Goal: Task Accomplishment & Management: Use online tool/utility

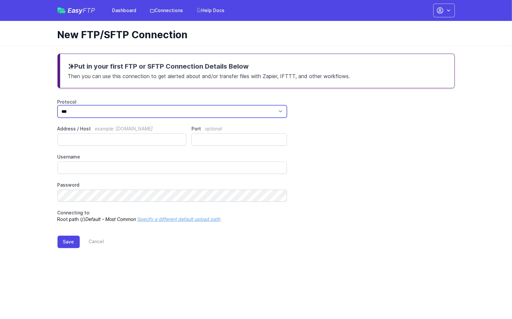
click at [88, 114] on select "*** **** ****" at bounding box center [173, 111] width 230 height 12
click at [90, 113] on select "*** **** ****" at bounding box center [173, 111] width 230 height 12
select select "****"
click at [58, 105] on select "*** **** ****" at bounding box center [173, 111] width 230 height 12
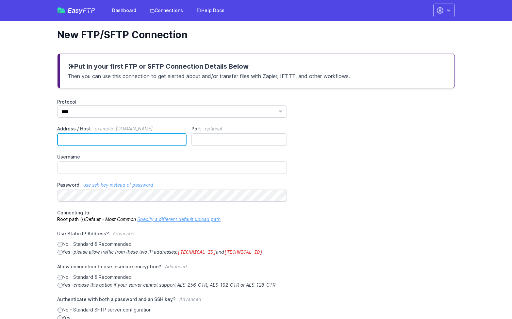
click at [80, 140] on input "Address / Host example: ftp.mydomain.com" at bounding box center [122, 139] width 129 height 12
click at [87, 136] on input "Address / Host example: ftp.mydomain.com" at bounding box center [122, 139] width 129 height 12
paste input "**********"
type input "**********"
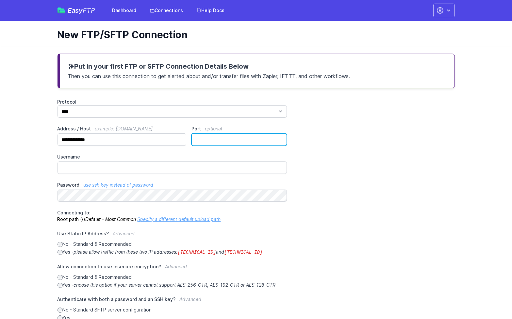
click at [238, 138] on input "Port optional" at bounding box center [239, 139] width 95 height 12
type input "**"
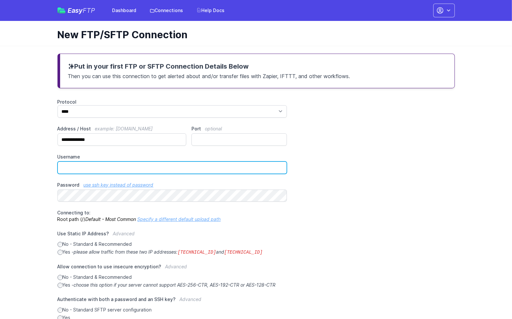
click at [138, 164] on input "Username" at bounding box center [173, 168] width 230 height 12
click at [72, 164] on input "Username" at bounding box center [173, 168] width 230 height 12
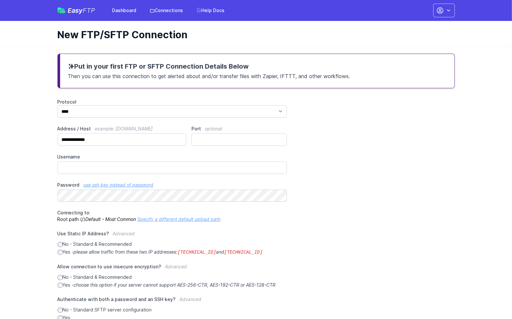
click at [409, 214] on div "**********" at bounding box center [257, 226] width 398 height 255
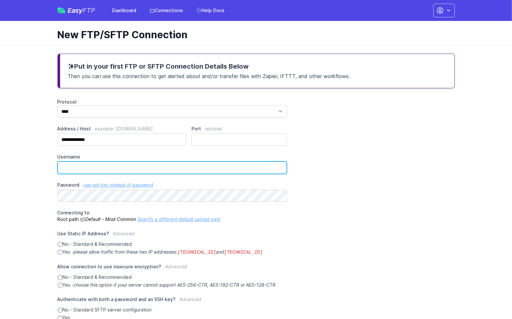
click at [71, 163] on input "Username" at bounding box center [173, 168] width 230 height 12
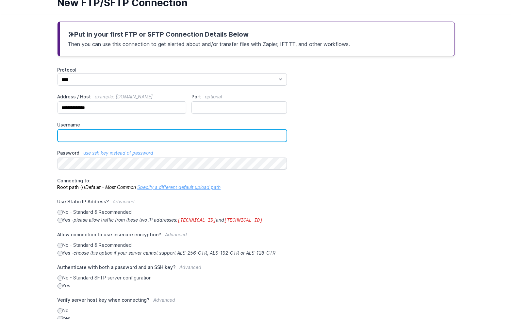
scroll to position [33, 0]
click at [75, 132] on input "Username" at bounding box center [173, 135] width 230 height 12
click at [150, 134] on input "Username" at bounding box center [173, 135] width 230 height 12
paste input "**********"
type input "**********"
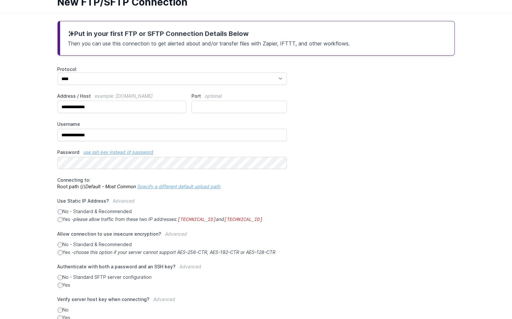
click at [348, 133] on div "**********" at bounding box center [257, 193] width 398 height 255
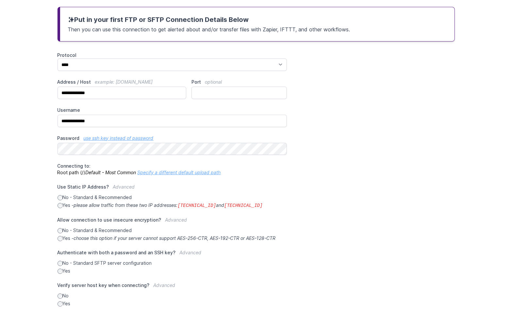
scroll to position [78, 0]
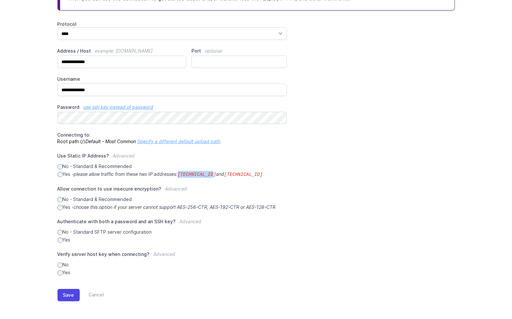
drag, startPoint x: 216, startPoint y: 174, endPoint x: 182, endPoint y: 174, distance: 33.0
click at [183, 174] on icon "please allow traffic from these two IP addresses: 34.238.108.61 and 34.239.17.55" at bounding box center [168, 174] width 189 height 6
copy code "34.238.108.61"
drag, startPoint x: 256, startPoint y: 173, endPoint x: 225, endPoint y: 170, distance: 31.5
click at [226, 172] on code "34.239.17.55" at bounding box center [243, 174] width 39 height 5
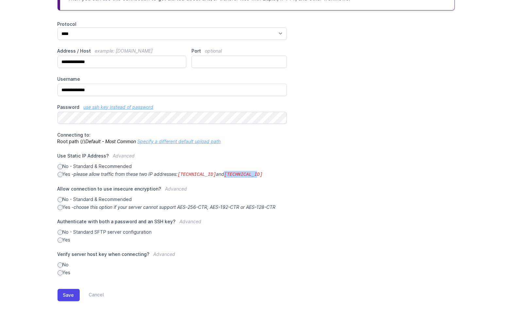
copy code "34.239.17.55"
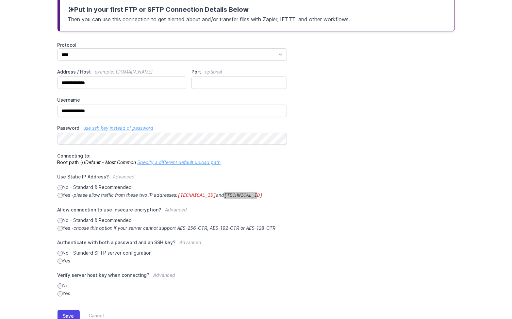
scroll to position [65, 0]
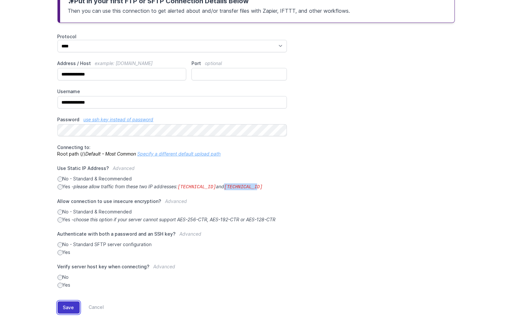
click at [63, 303] on button "Save" at bounding box center [69, 308] width 22 height 12
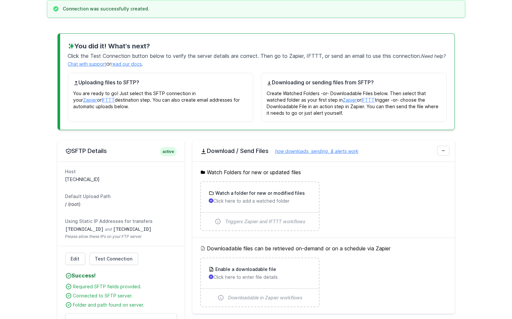
scroll to position [65, 0]
click at [260, 200] on p "Click here to add a watched folder" at bounding box center [260, 200] width 102 height 7
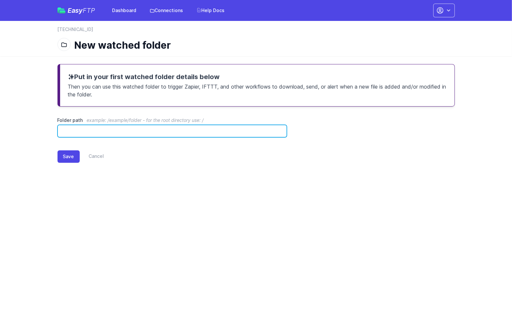
click at [98, 128] on input "Folder path example: /example/folder - for the root directory use: /" at bounding box center [173, 131] width 230 height 12
type input "*"
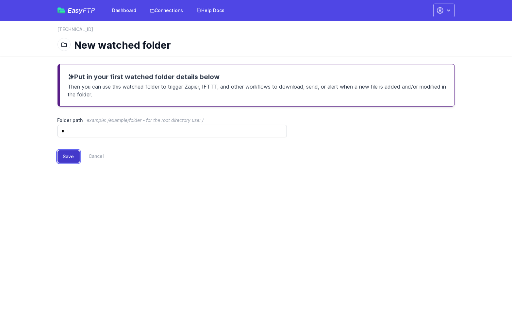
click at [68, 155] on button "Save" at bounding box center [69, 156] width 22 height 12
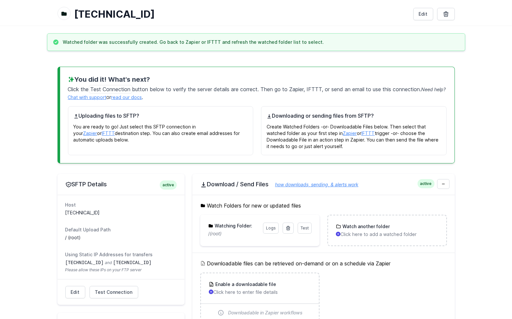
scroll to position [33, 0]
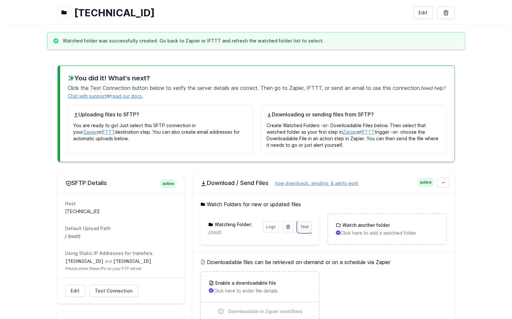
click at [309, 228] on link "Test" at bounding box center [305, 226] width 14 height 11
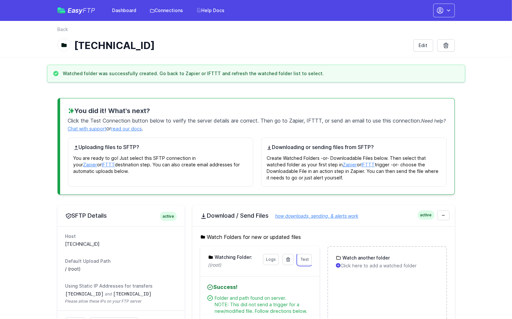
scroll to position [131, 0]
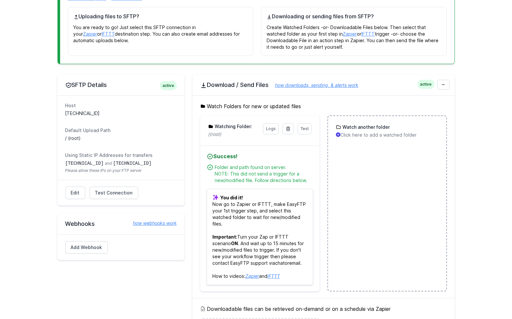
click at [372, 134] on p "Click here to add a watched folder" at bounding box center [387, 135] width 102 height 7
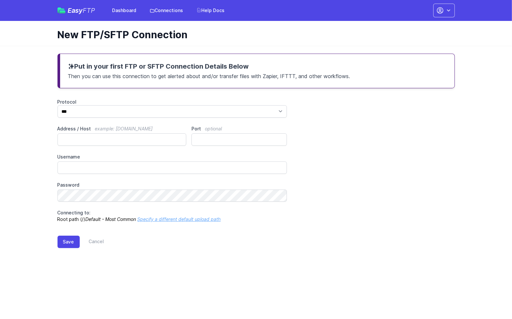
click at [75, 10] on span "Easy FTP" at bounding box center [81, 10] width 27 height 7
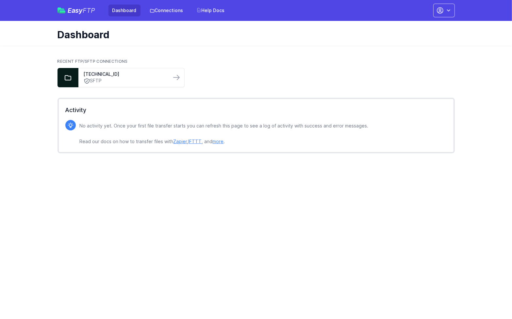
click at [356, 166] on html "Easy FTP Dashboard Connections Help Docs Account Settings Your Profile Contact …" at bounding box center [256, 83] width 512 height 166
click at [93, 9] on span "FTP" at bounding box center [89, 11] width 12 height 8
click at [112, 77] on link "[TECHNICAL_ID]" at bounding box center [125, 74] width 82 height 7
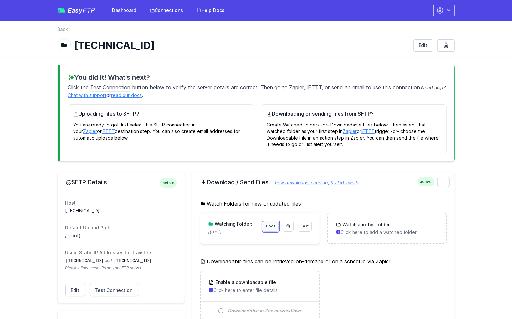
click at [271, 227] on link "Logs" at bounding box center [271, 226] width 16 height 11
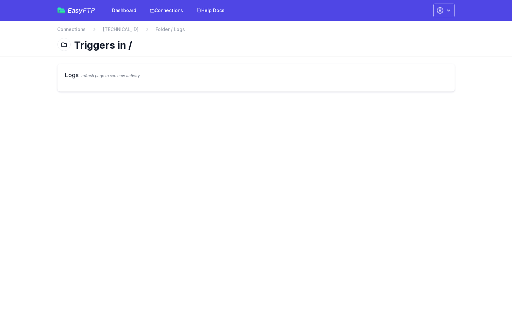
click at [94, 76] on span "refresh page to see new activity" at bounding box center [111, 75] width 59 height 5
click at [73, 77] on h2 "Logs refresh page to see new activity" at bounding box center [256, 75] width 382 height 9
click at [157, 26] on div "back Connections [TECHNICAL_ID] Folder / Logs Triggers in /" at bounding box center [256, 38] width 419 height 35
click at [104, 31] on link "[TECHNICAL_ID]" at bounding box center [121, 29] width 36 height 7
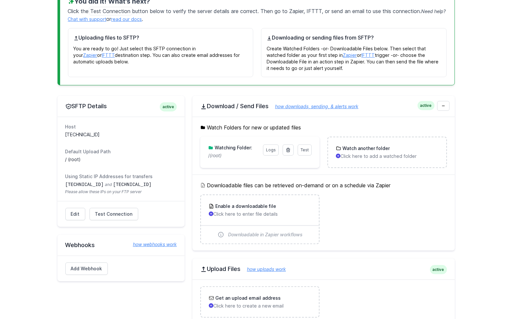
scroll to position [98, 0]
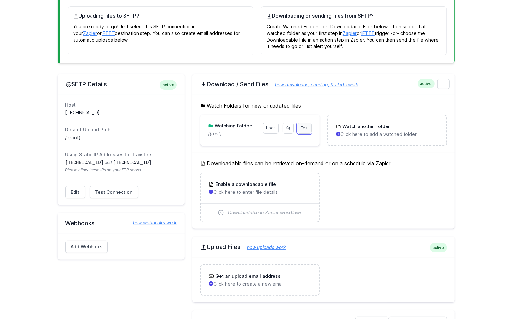
click at [309, 128] on span "Test" at bounding box center [305, 128] width 8 height 5
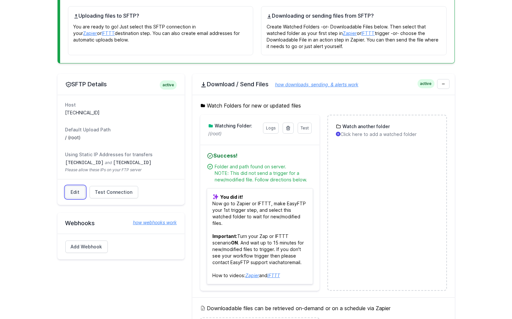
click at [75, 186] on link "Edit" at bounding box center [75, 192] width 20 height 12
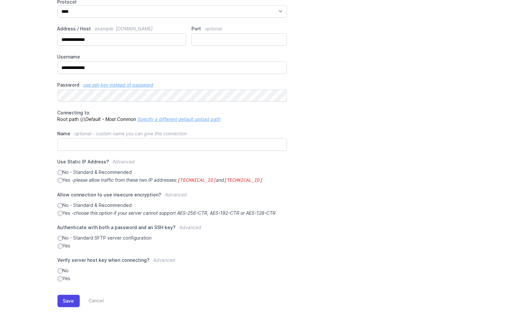
scroll to position [71, 0]
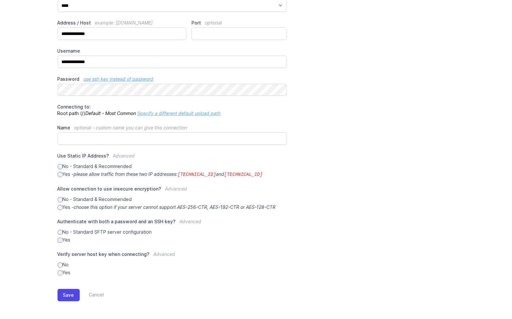
click at [165, 114] on link "Specify a different default upload path" at bounding box center [179, 114] width 83 height 6
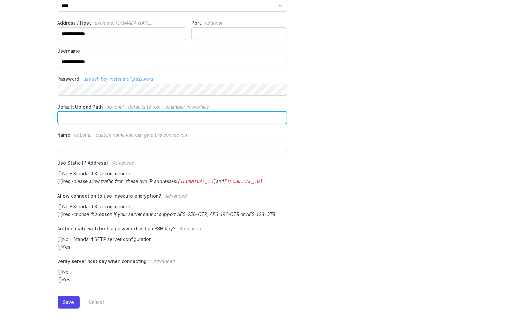
click at [165, 114] on input "Default Upload Path optional - defaults to root - example: /www/files" at bounding box center [173, 118] width 230 height 12
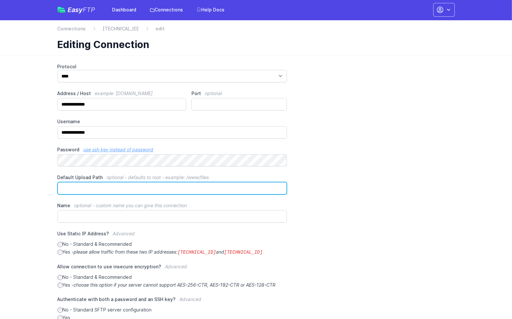
scroll to position [0, 0]
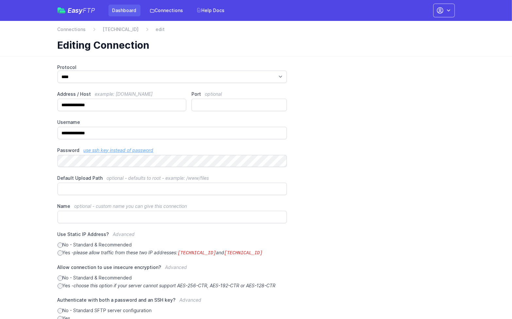
click at [128, 9] on link "Dashboard" at bounding box center [125, 11] width 32 height 12
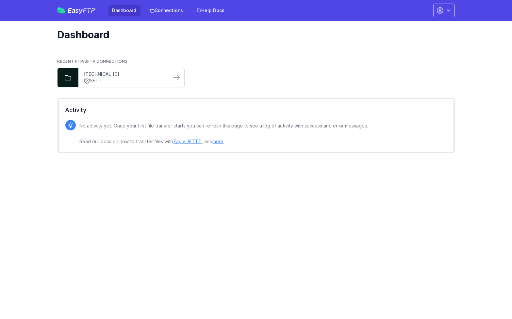
click at [94, 72] on link "[TECHNICAL_ID]" at bounding box center [125, 74] width 82 height 7
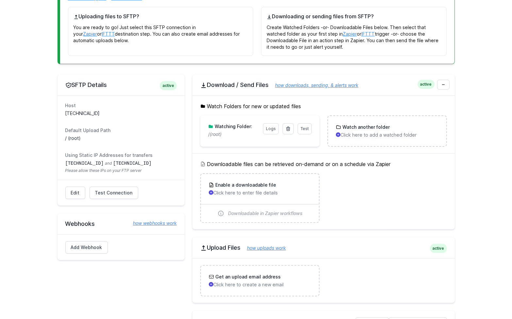
scroll to position [98, 0]
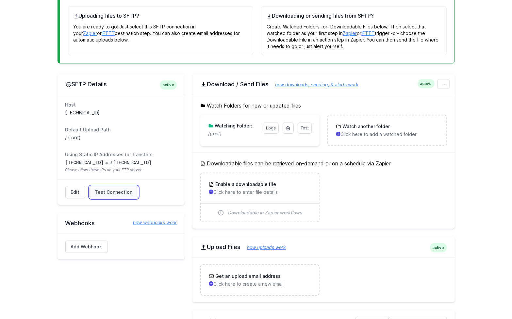
click at [116, 197] on link "Test Connection" at bounding box center [114, 192] width 49 height 12
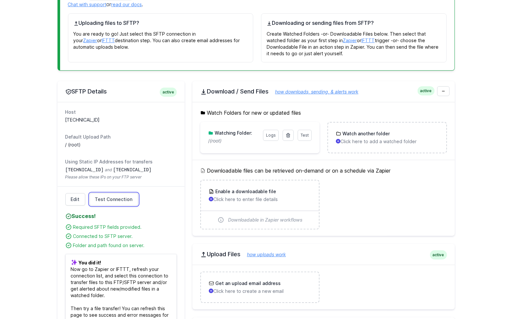
scroll to position [80, 0]
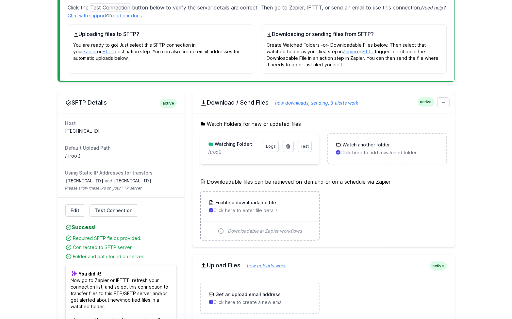
click at [263, 210] on p "Click here to enter file details" at bounding box center [260, 210] width 102 height 7
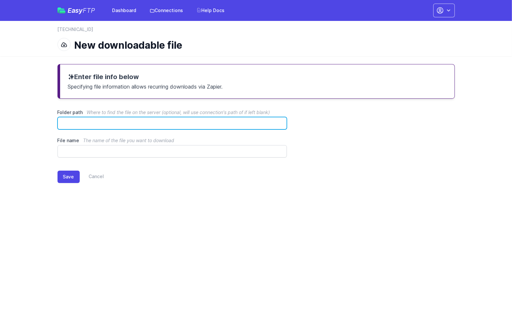
click at [75, 121] on input "Folder path Where to find the file on the server (optional, will use connection…" at bounding box center [173, 123] width 230 height 12
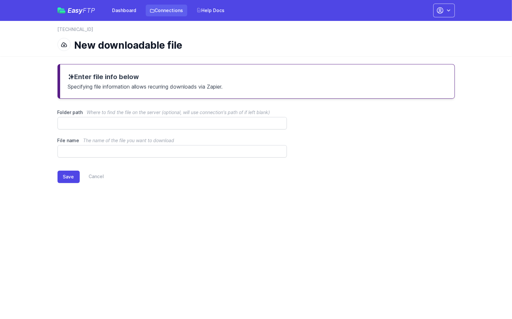
click at [158, 9] on link "Connections" at bounding box center [167, 11] width 42 height 12
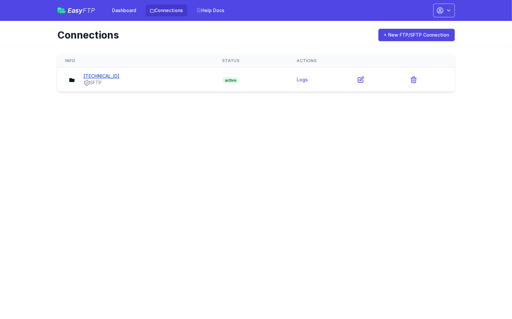
click at [110, 76] on link "[TECHNICAL_ID]" at bounding box center [102, 76] width 36 height 6
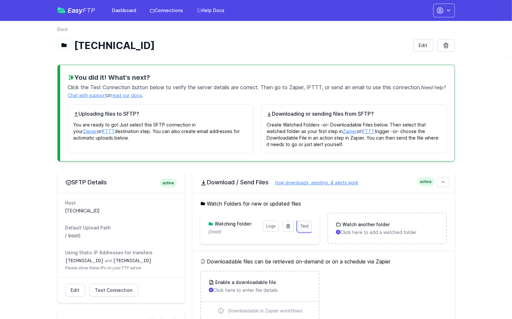
click at [305, 230] on link "Test" at bounding box center [305, 226] width 14 height 11
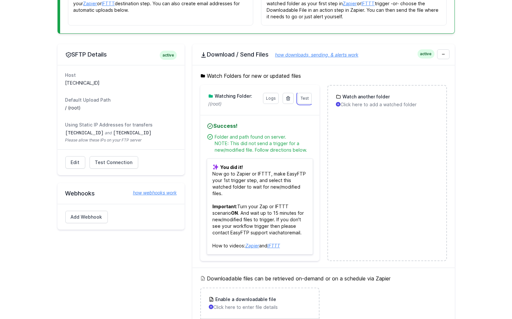
scroll to position [131, 0]
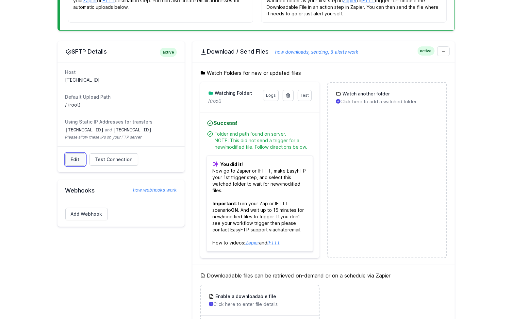
click at [77, 157] on link "Edit" at bounding box center [75, 159] width 20 height 12
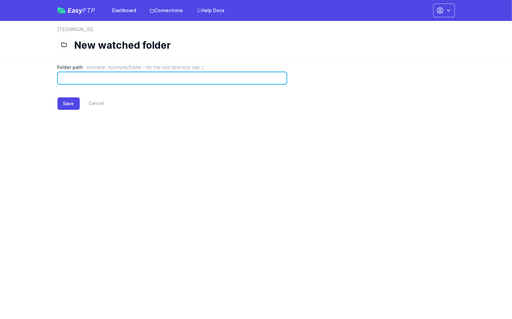
drag, startPoint x: 147, startPoint y: 84, endPoint x: 143, endPoint y: 81, distance: 4.9
click at [145, 82] on input "Folder path example: /example/folder - for the root directory use: /" at bounding box center [173, 78] width 230 height 12
type input "********"
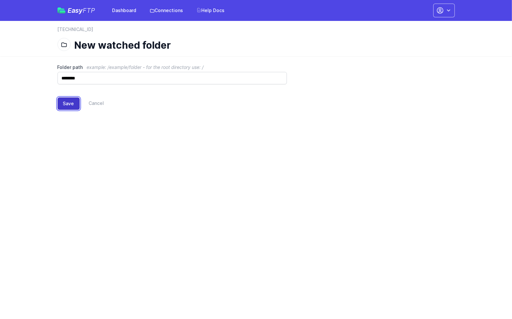
click at [71, 102] on button "Save" at bounding box center [69, 103] width 22 height 12
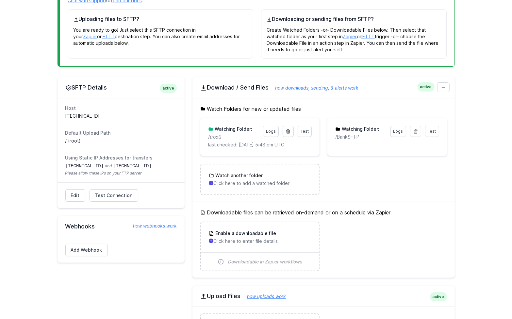
scroll to position [131, 0]
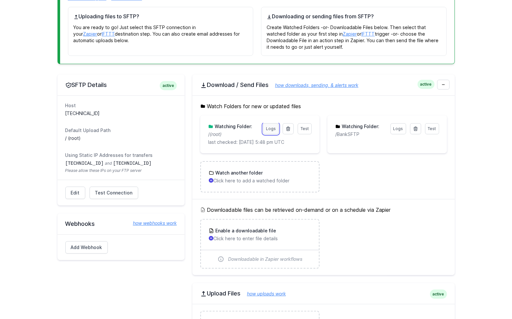
click at [272, 128] on link "Logs" at bounding box center [271, 128] width 16 height 11
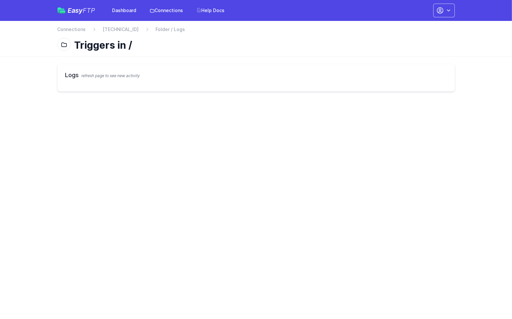
click at [108, 71] on h2 "Logs refresh page to see new activity" at bounding box center [256, 75] width 382 height 9
click at [124, 28] on link "[TECHNICAL_ID]" at bounding box center [121, 29] width 36 height 7
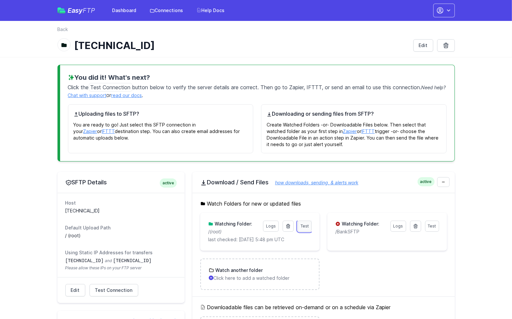
click at [307, 225] on span "Test" at bounding box center [305, 226] width 8 height 5
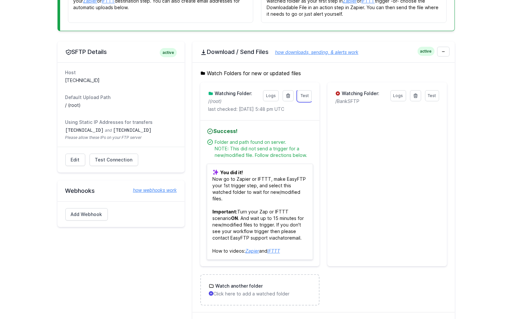
scroll to position [131, 0]
click at [414, 97] on link at bounding box center [415, 95] width 11 height 11
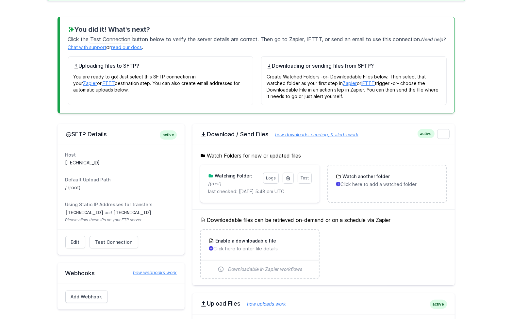
scroll to position [98, 0]
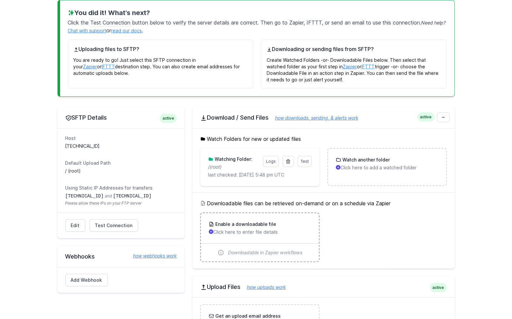
click at [258, 231] on p "Click here to enter file details" at bounding box center [260, 232] width 102 height 7
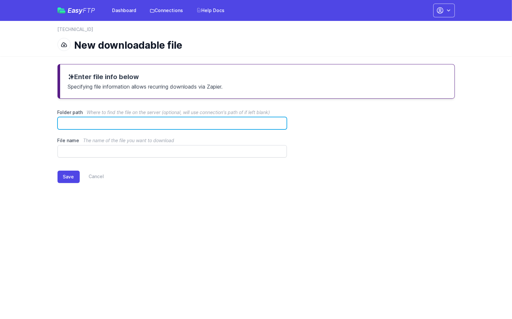
click at [122, 124] on input "Folder path Where to find the file on the server (optional, will use connection…" at bounding box center [173, 123] width 230 height 12
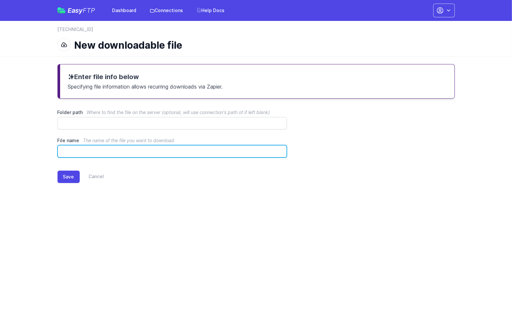
click at [109, 149] on input "File name The name of the file you want to download" at bounding box center [173, 151] width 230 height 12
type input "********"
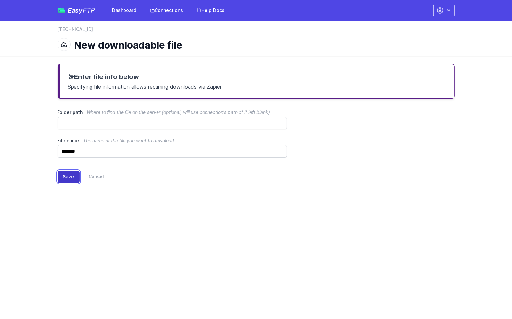
click at [69, 174] on button "Save" at bounding box center [69, 177] width 22 height 12
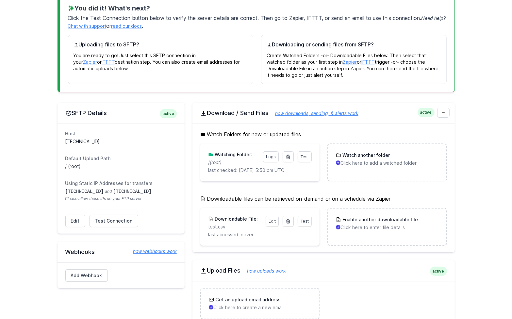
scroll to position [131, 0]
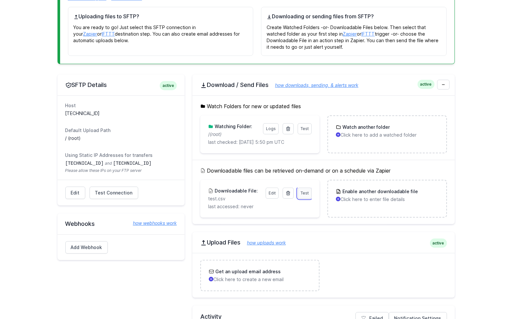
click at [306, 194] on span "Test" at bounding box center [305, 193] width 8 height 5
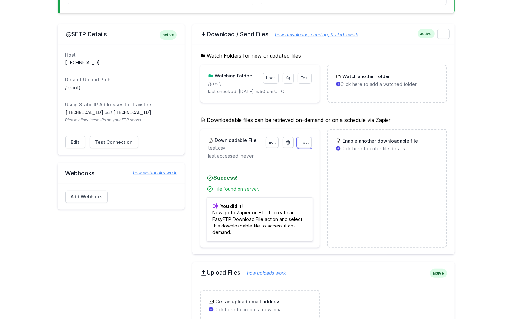
scroll to position [167, 0]
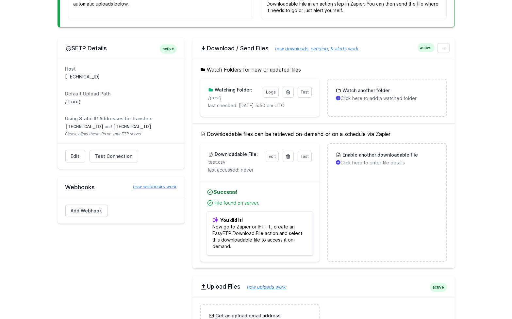
click at [243, 155] on h3 "Downloadable File:" at bounding box center [236, 154] width 44 height 7
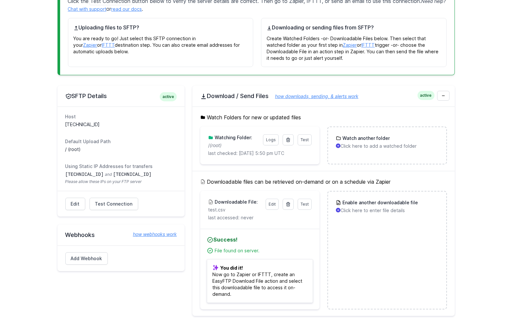
scroll to position [102, 0]
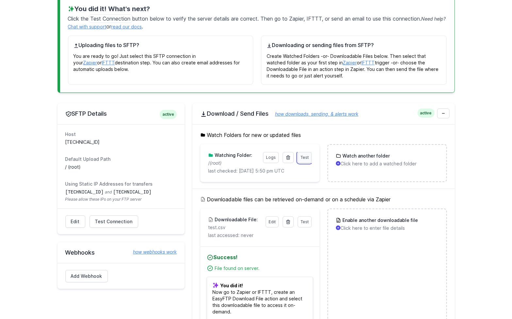
click at [304, 155] on span "Test" at bounding box center [305, 157] width 8 height 5
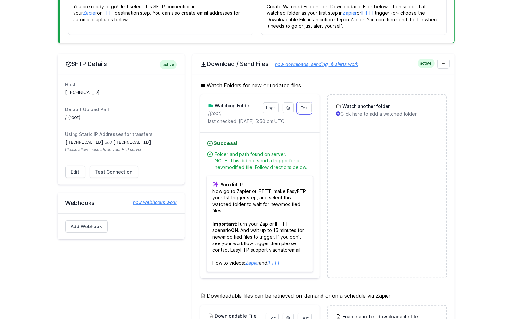
scroll to position [135, 0]
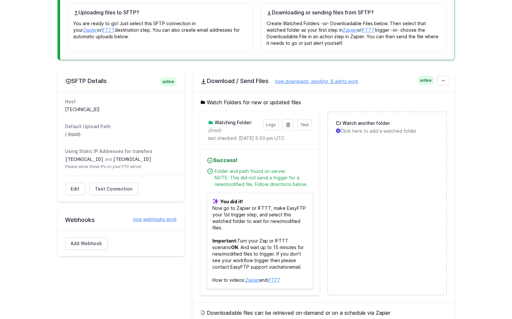
click at [254, 280] on link "Zapier" at bounding box center [253, 280] width 14 height 6
click at [353, 161] on li "Watch another folder Click here to add a watched folder" at bounding box center [387, 204] width 119 height 184
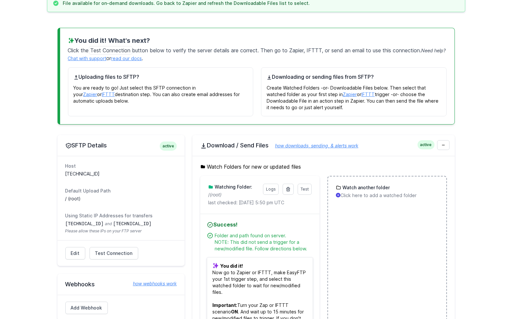
scroll to position [69, 0]
click at [346, 213] on li "Watch another folder Click here to add a watched folder" at bounding box center [387, 269] width 119 height 184
click at [351, 188] on h3 "Watch another folder" at bounding box center [365, 188] width 49 height 7
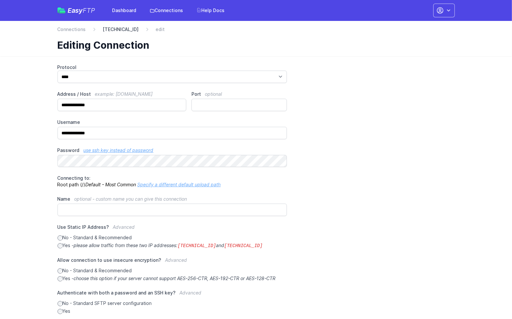
click at [108, 27] on link "[TECHNICAL_ID]" at bounding box center [121, 29] width 36 height 7
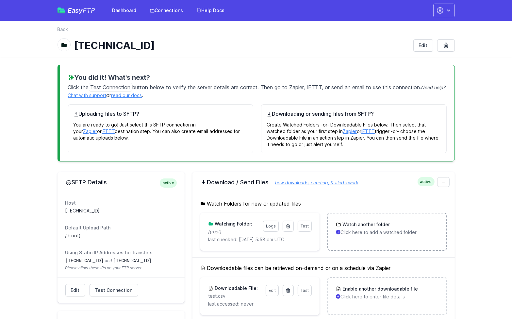
click at [374, 231] on p "Click here to add a watched folder" at bounding box center [387, 232] width 102 height 7
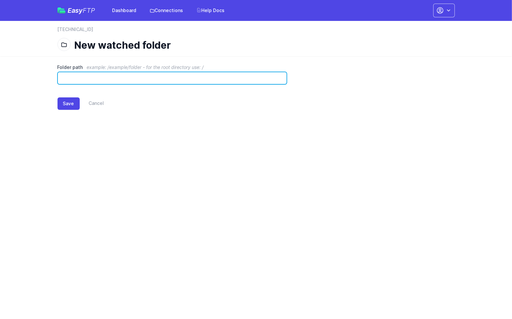
click at [165, 79] on input "Folder path example: /example/folder - for the root directory use: /" at bounding box center [173, 78] width 230 height 12
click at [87, 81] on input "*" at bounding box center [173, 78] width 230 height 12
type input "**********"
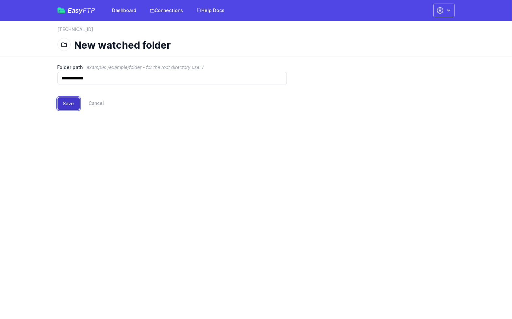
click at [70, 103] on button "Save" at bounding box center [69, 103] width 22 height 12
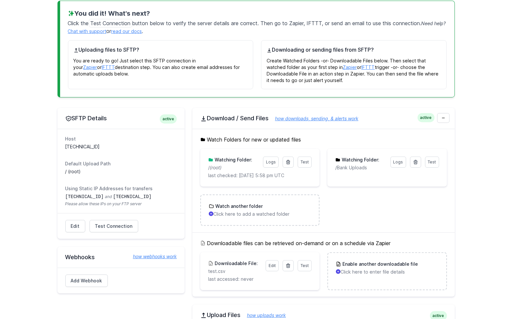
scroll to position [98, 0]
click at [494, 68] on main "Watched folder was successfully created. Go back to Zapier or IFTTT and refresh…" at bounding box center [256, 207] width 512 height 480
click at [342, 224] on ul "Test Logs Watching Folder: / (root) last checked: 10/2/2025 5:58 pm UTC Results…" at bounding box center [323, 186] width 247 height 77
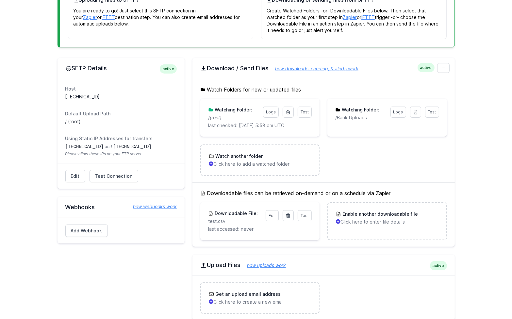
scroll to position [224, 0]
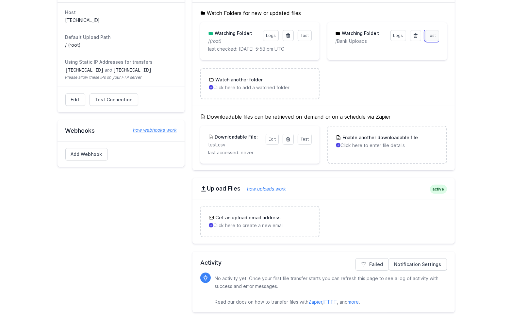
click at [433, 35] on span "Test" at bounding box center [432, 35] width 8 height 5
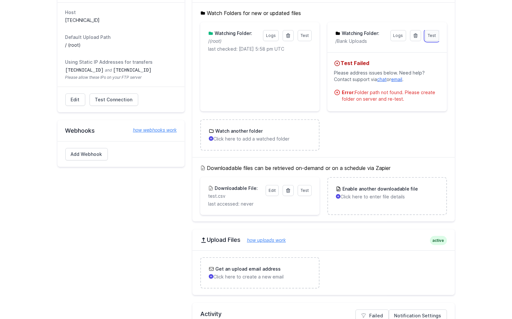
click at [431, 36] on span "Test" at bounding box center [432, 35] width 8 height 5
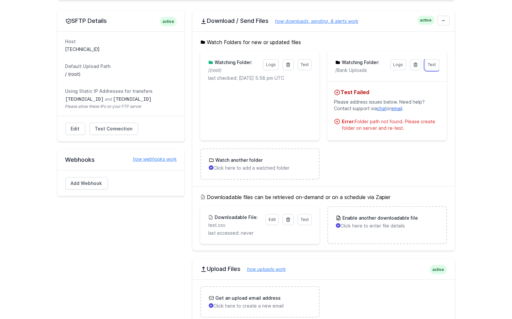
scroll to position [61, 0]
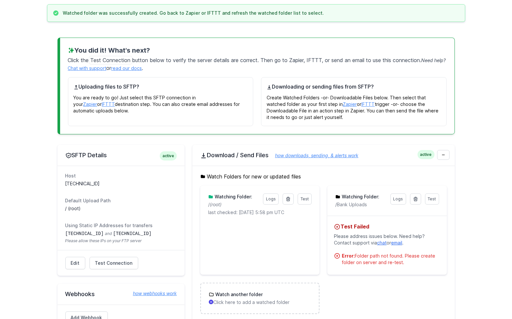
click at [470, 65] on main "Watched folder was successfully created. Go back to Zapier or IFTTT and refresh…" at bounding box center [256, 269] width 512 height 531
click at [354, 202] on p "/Bank Uploads" at bounding box center [361, 204] width 51 height 7
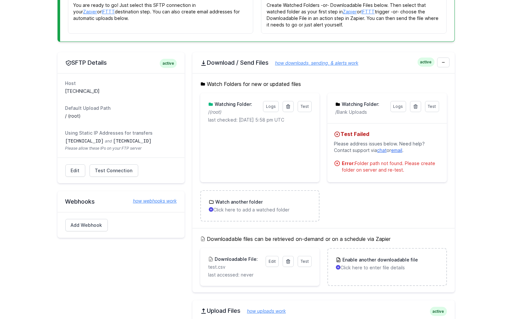
scroll to position [159, 0]
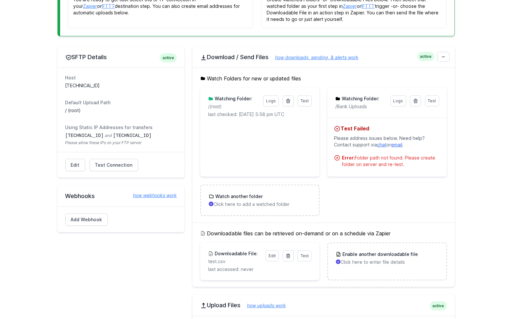
click at [360, 103] on p "/Bank Uploads" at bounding box center [361, 106] width 51 height 7
click at [362, 104] on p "/Bank Uploads" at bounding box center [361, 106] width 51 height 7
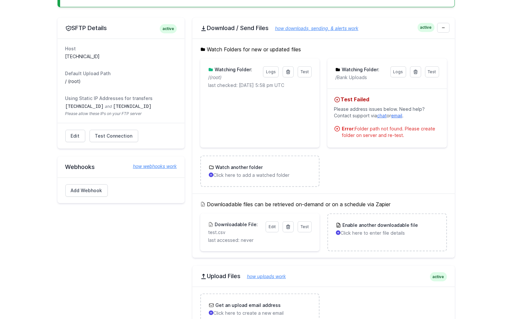
scroll to position [191, 0]
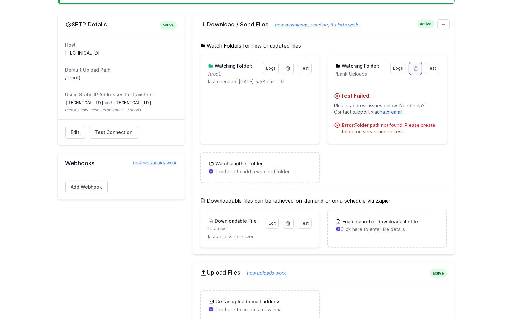
click at [415, 67] on icon at bounding box center [416, 68] width 4 height 4
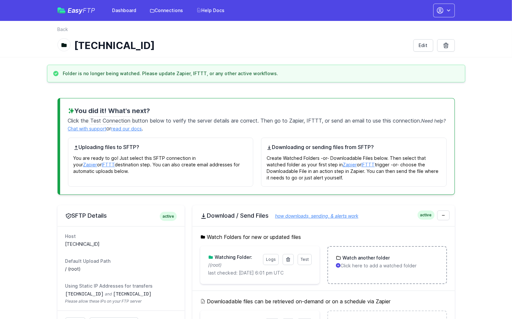
click at [355, 265] on p "Click here to add a watched folder" at bounding box center [387, 266] width 102 height 7
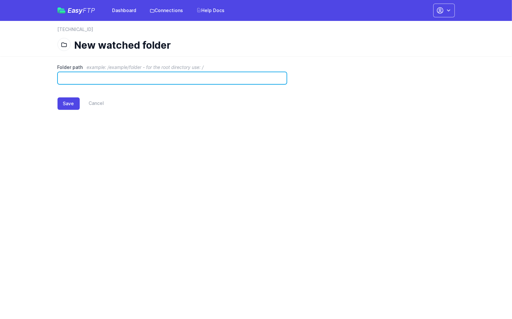
click at [142, 78] on input "Folder path example: /example/folder - for the root directory use: /" at bounding box center [173, 78] width 230 height 12
click at [100, 83] on input "Folder path example: /example/folder - for the root directory use: /" at bounding box center [173, 78] width 230 height 12
drag, startPoint x: 77, startPoint y: 78, endPoint x: 56, endPoint y: 80, distance: 20.7
click at [56, 80] on div "Folder path example: /example/folder - for the root directory use: / * Save Can…" at bounding box center [256, 92] width 419 height 72
type input "**********"
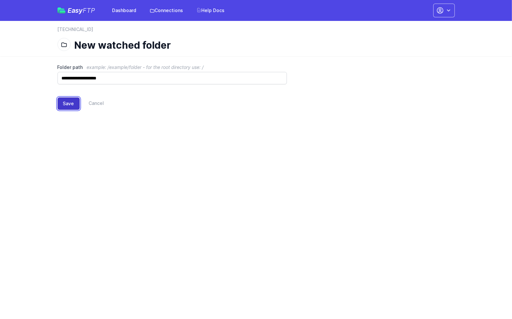
click at [69, 101] on button "Save" at bounding box center [69, 103] width 22 height 12
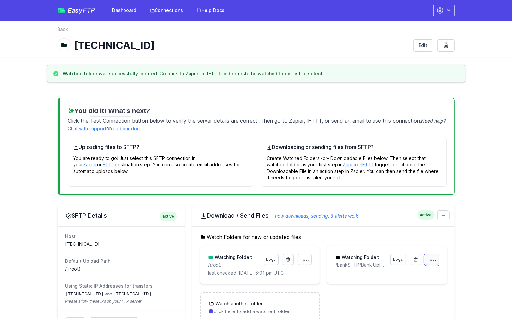
click at [433, 261] on link "Test" at bounding box center [432, 259] width 14 height 11
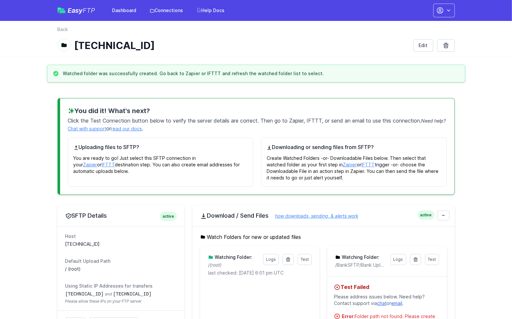
click at [365, 213] on h2 "Download / Send Files how downloads, sending, & alerts work" at bounding box center [323, 216] width 247 height 8
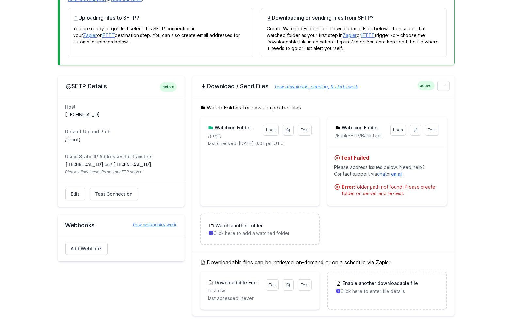
scroll to position [131, 0]
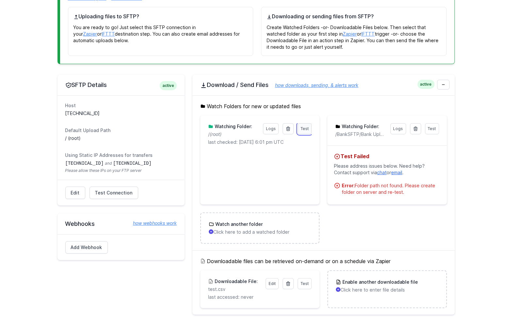
click at [308, 128] on span "Test" at bounding box center [305, 128] width 8 height 5
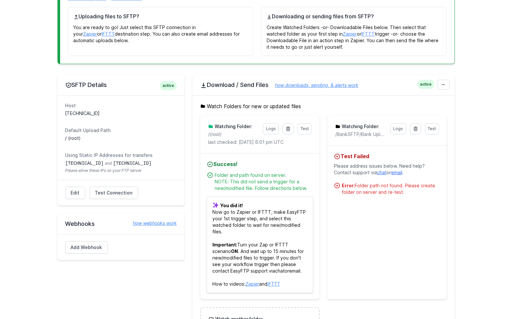
click at [467, 78] on main "Watched folder was successfully created. Go back to Zapier or IFTTT and refresh…" at bounding box center [256, 247] width 512 height 626
click at [416, 129] on icon at bounding box center [416, 129] width 4 height 4
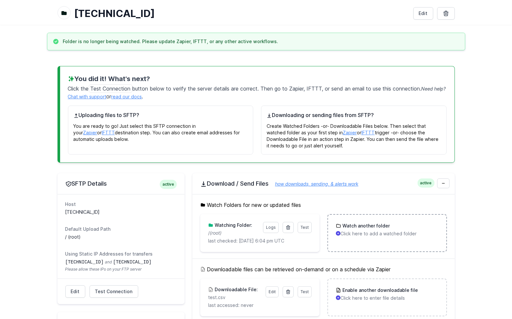
scroll to position [33, 0]
click at [396, 230] on p "Click here to add a watched folder" at bounding box center [387, 233] width 102 height 7
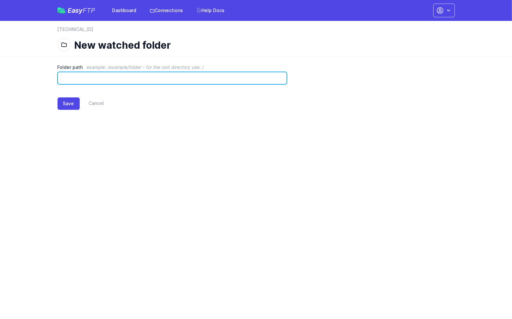
click at [96, 77] on input "Folder path example: /example/folder - for the root directory use: /" at bounding box center [173, 78] width 230 height 12
type input "*****"
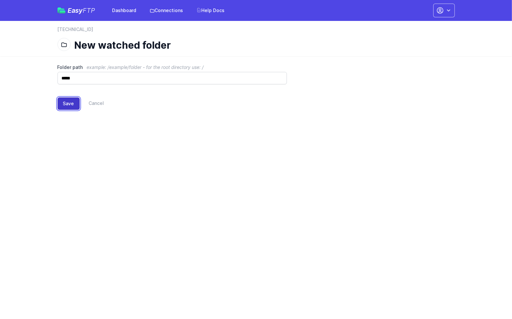
click at [68, 103] on button "Save" at bounding box center [69, 103] width 22 height 12
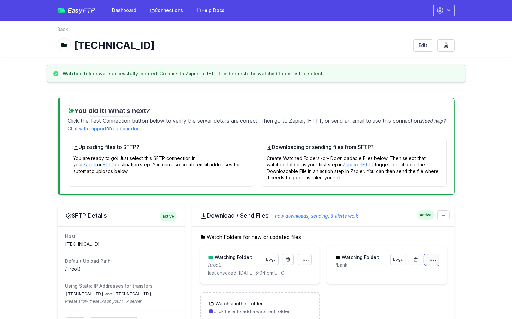
click at [433, 259] on span "Test" at bounding box center [432, 259] width 8 height 5
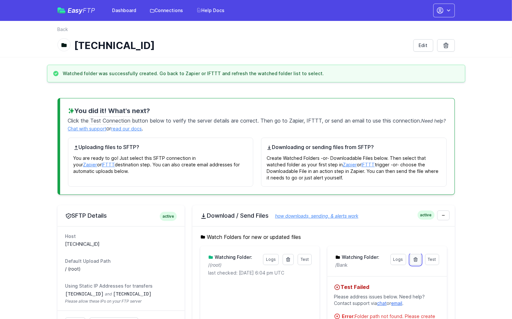
click at [417, 259] on icon at bounding box center [415, 259] width 5 height 5
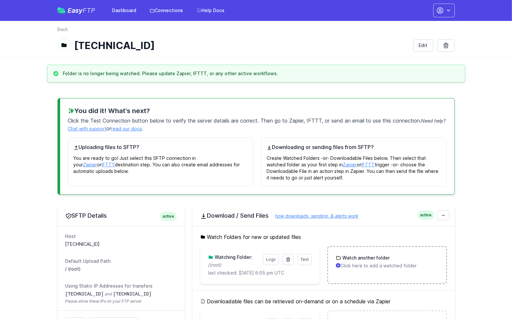
click at [377, 264] on p "Click here to add a watched folder" at bounding box center [387, 266] width 102 height 7
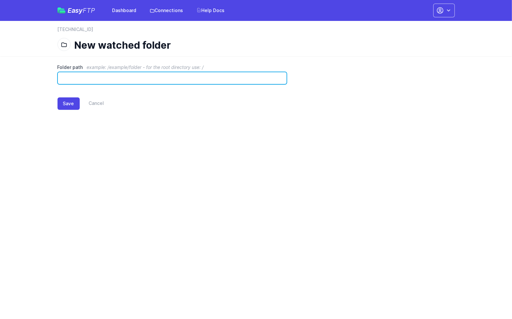
click at [93, 81] on input "Folder path example: /example/folder - for the root directory use: /" at bounding box center [173, 78] width 230 height 12
type input "**********"
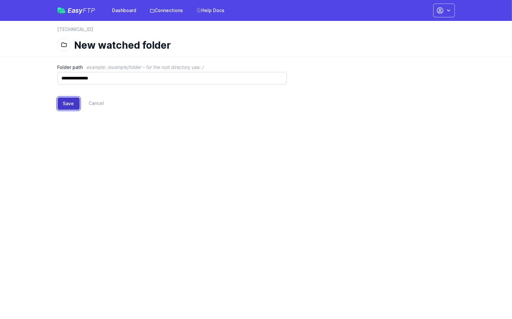
click at [70, 103] on button "Save" at bounding box center [69, 103] width 22 height 12
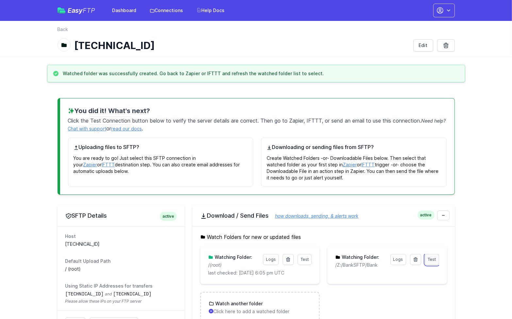
click at [434, 258] on span "Test" at bounding box center [432, 259] width 8 height 5
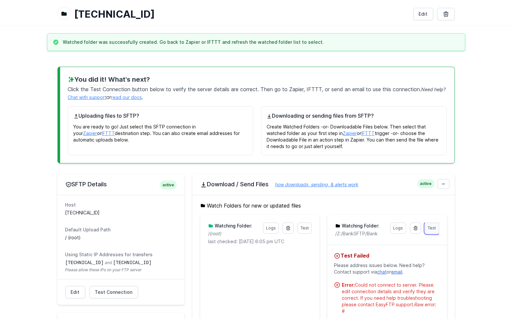
scroll to position [33, 0]
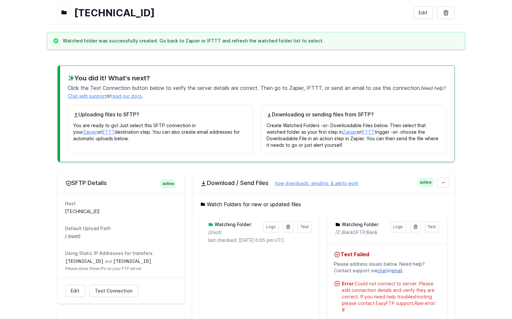
click at [362, 225] on h3 "Watching Folder:" at bounding box center [360, 224] width 39 height 7
click at [340, 226] on icon at bounding box center [338, 224] width 5 height 5
click at [420, 227] on link at bounding box center [415, 226] width 11 height 11
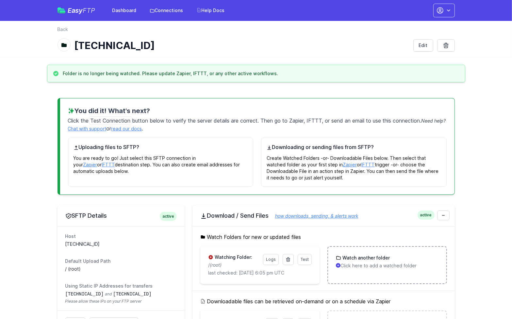
click at [385, 257] on h3 "Watch another folder" at bounding box center [365, 258] width 49 height 7
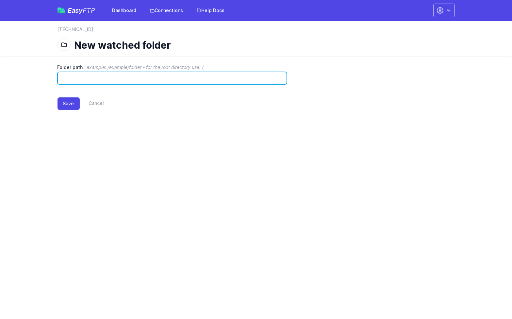
click at [118, 78] on input "Folder path example: /example/folder - for the root directory use: /" at bounding box center [173, 78] width 230 height 12
type input "**********"
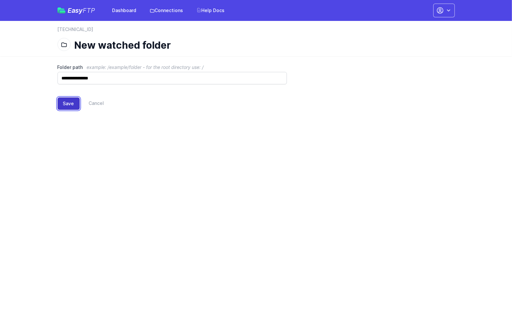
click at [67, 104] on button "Save" at bounding box center [69, 103] width 22 height 12
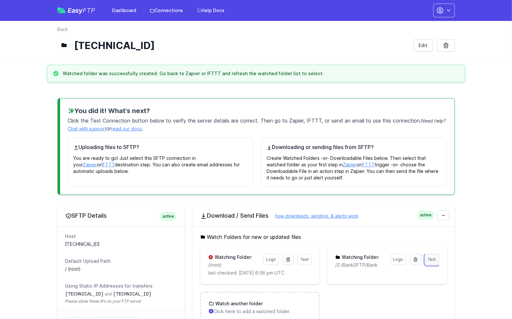
click at [436, 259] on span "Test" at bounding box center [432, 259] width 8 height 5
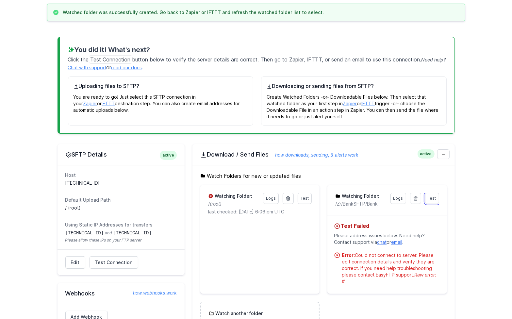
scroll to position [65, 0]
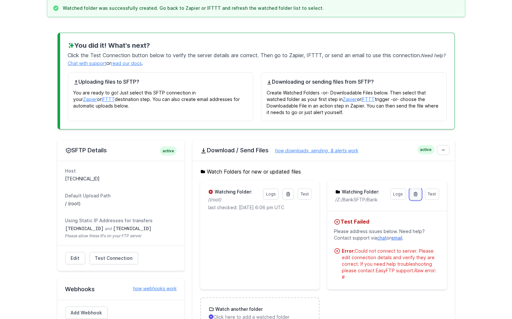
click at [419, 193] on icon at bounding box center [415, 194] width 5 height 5
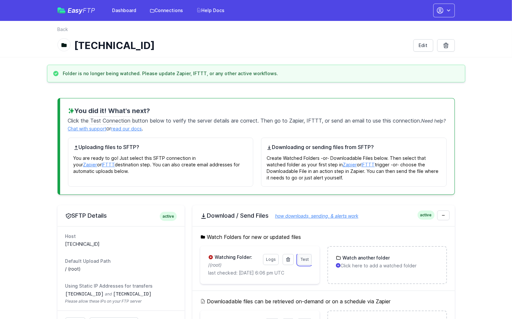
click at [307, 260] on span "Test" at bounding box center [305, 259] width 8 height 5
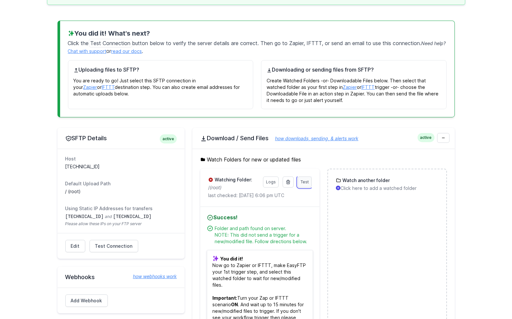
scroll to position [98, 0]
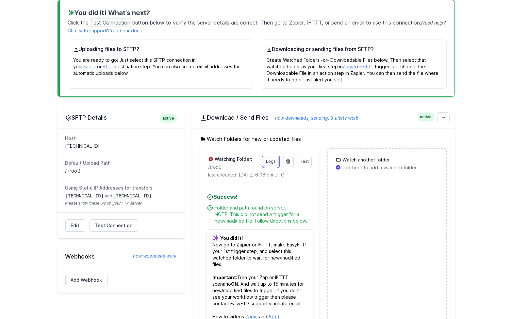
click at [274, 161] on link "Logs" at bounding box center [271, 161] width 16 height 11
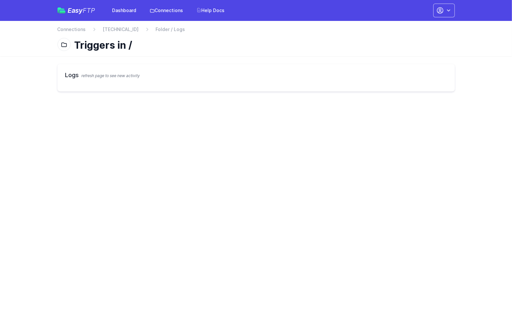
click at [115, 72] on h2 "Logs refresh page to see new activity" at bounding box center [256, 75] width 382 height 9
click at [63, 45] on icon at bounding box center [64, 45] width 7 height 7
click at [150, 44] on h1 "Triggers in /" at bounding box center [262, 45] width 375 height 12
click at [114, 27] on link "[TECHNICAL_ID]" at bounding box center [121, 29] width 36 height 7
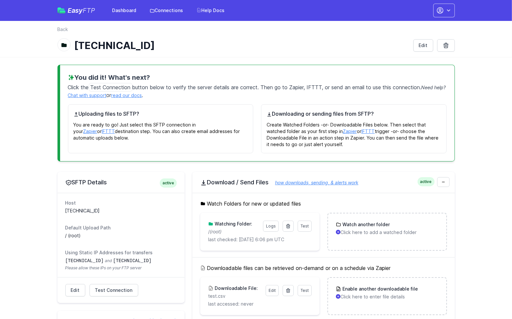
click at [361, 172] on div "active Download / Send Files how downloads, sending, & alerts work" at bounding box center [324, 182] width 263 height 21
click at [320, 258] on div "Downloadable files can be retrieved on-demand or on a schedule via Zapier Test …" at bounding box center [324, 289] width 263 height 64
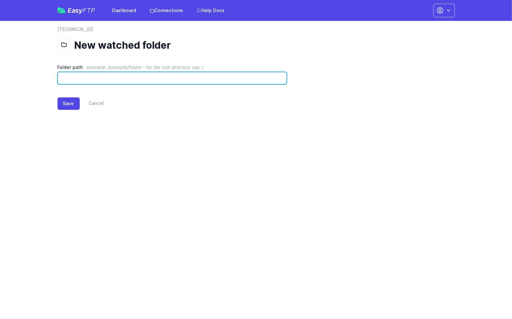
click at [100, 79] on input "Folder path example: /example/folder - for the root directory use: /" at bounding box center [173, 78] width 230 height 12
click at [101, 82] on input "Folder path example: /example/folder - for the root directory use: /" at bounding box center [173, 78] width 230 height 12
type input "**********"
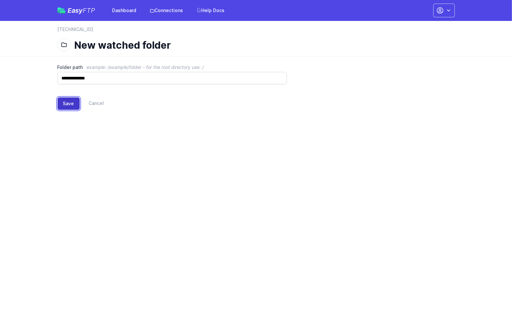
click at [71, 105] on button "Save" at bounding box center [69, 103] width 22 height 12
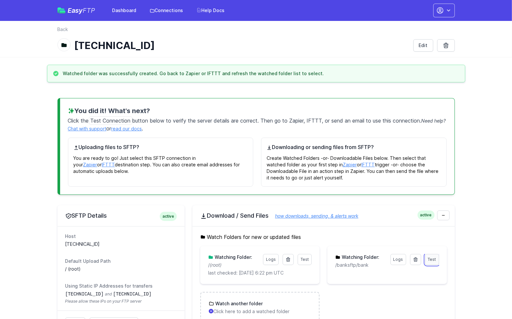
click at [436, 260] on span "Test" at bounding box center [432, 259] width 8 height 5
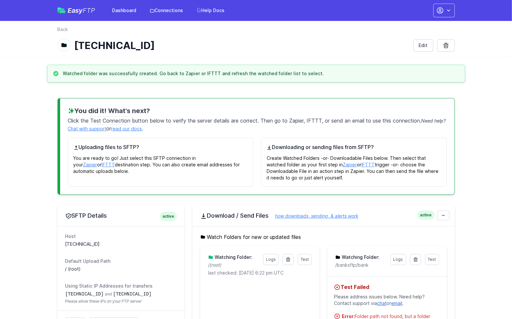
click at [364, 238] on h5 "Watch Folders for new or updated files" at bounding box center [323, 237] width 247 height 8
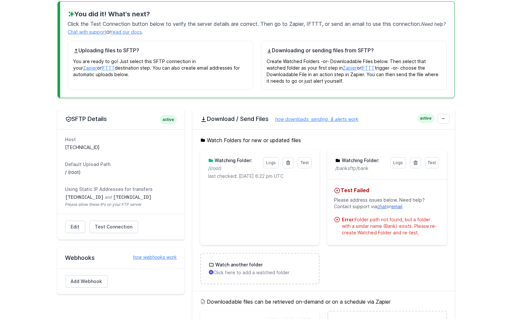
scroll to position [86, 0]
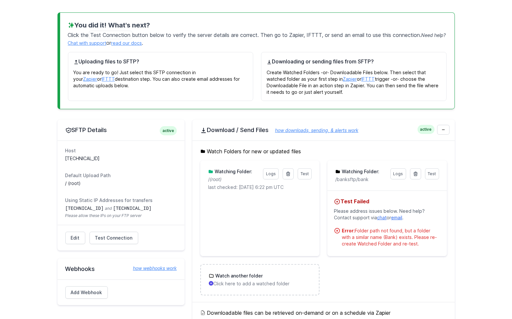
click at [359, 181] on p "/banksftp/bank" at bounding box center [361, 179] width 51 height 7
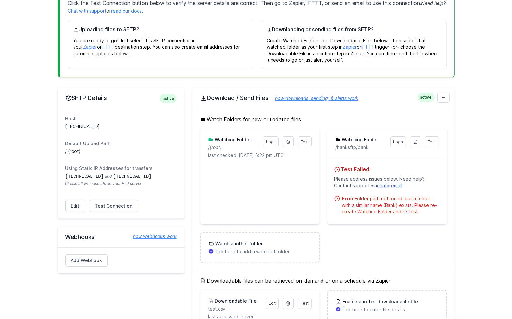
scroll to position [118, 0]
click at [416, 144] on link at bounding box center [415, 141] width 11 height 11
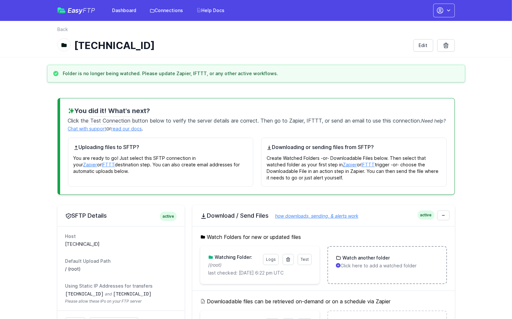
click at [390, 258] on div "Watch another folder" at bounding box center [387, 258] width 102 height 7
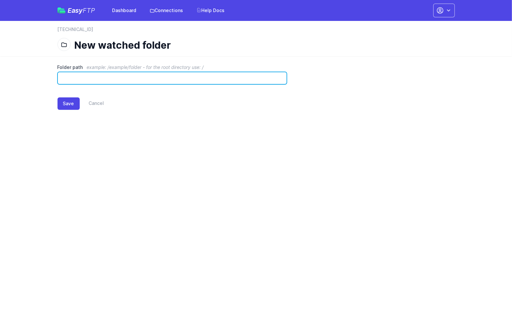
click at [118, 78] on input "Folder path example: /example/folder - for the root directory use: /" at bounding box center [173, 78] width 230 height 12
type input "*****"
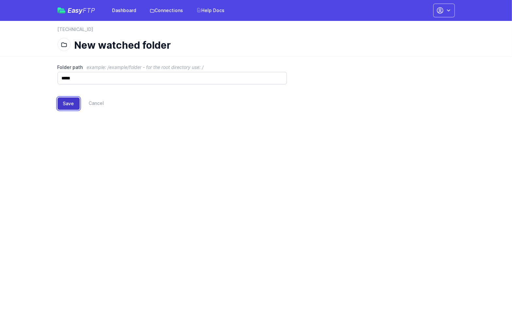
click at [72, 103] on button "Save" at bounding box center [69, 103] width 22 height 12
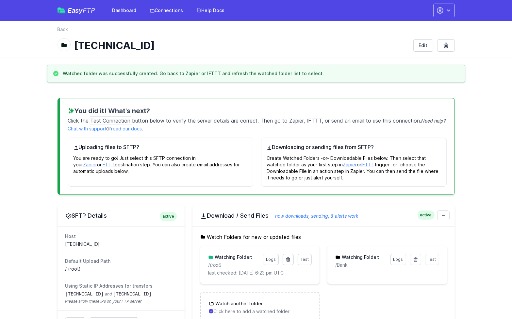
click at [373, 264] on p "/Bank" at bounding box center [361, 265] width 51 height 7
click at [430, 258] on span "Test" at bounding box center [432, 259] width 8 height 5
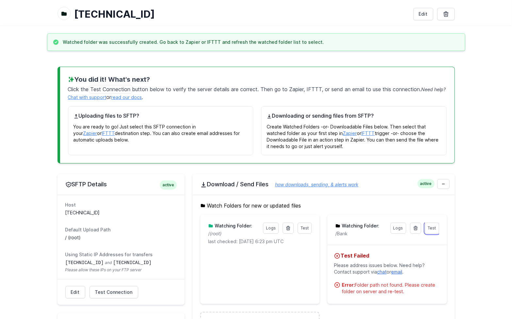
scroll to position [33, 0]
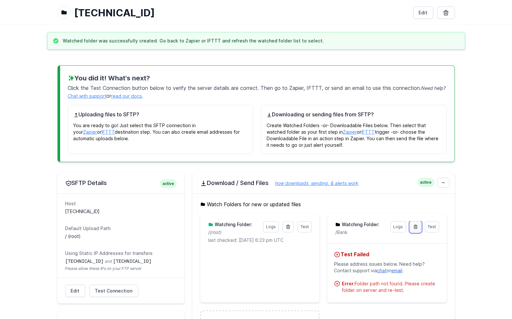
click at [418, 228] on icon at bounding box center [415, 226] width 5 height 5
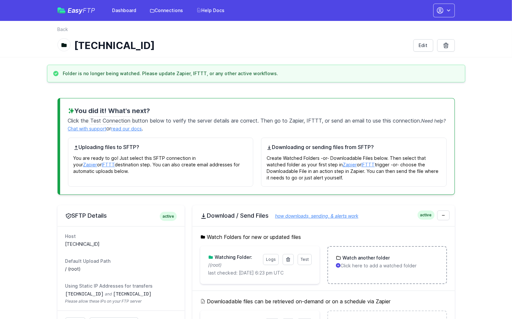
click at [385, 256] on h3 "Watch another folder" at bounding box center [365, 258] width 49 height 7
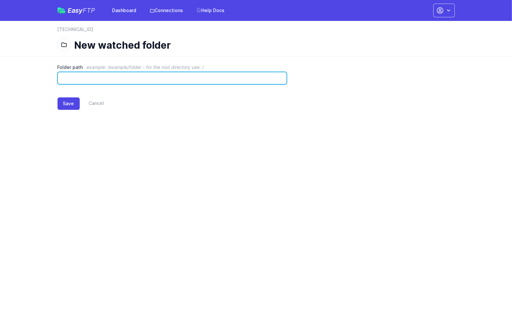
click at [97, 78] on input "Folder path example: /example/folder - for the root directory use: /" at bounding box center [173, 78] width 230 height 12
click at [64, 78] on input "**********" at bounding box center [173, 78] width 230 height 12
click at [67, 78] on input "**********" at bounding box center [173, 78] width 230 height 12
type input "**********"
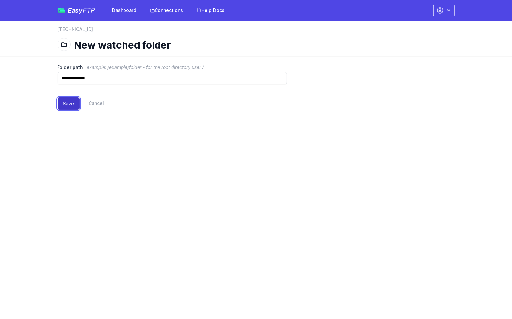
click at [68, 100] on button "Save" at bounding box center [69, 103] width 22 height 12
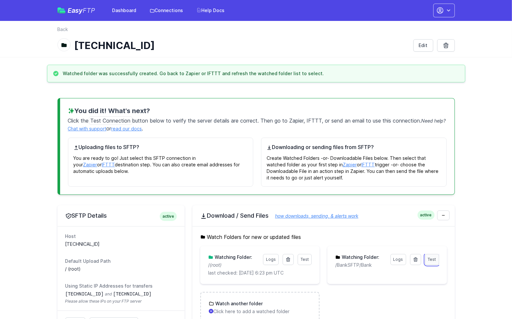
click at [431, 259] on span "Test" at bounding box center [432, 259] width 8 height 5
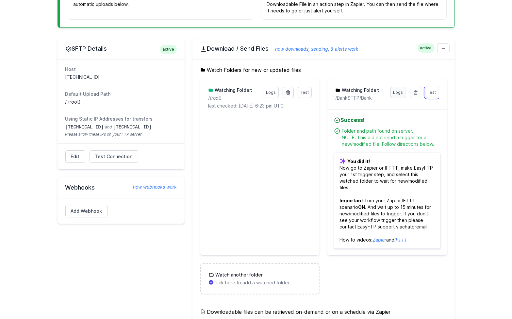
scroll to position [164, 0]
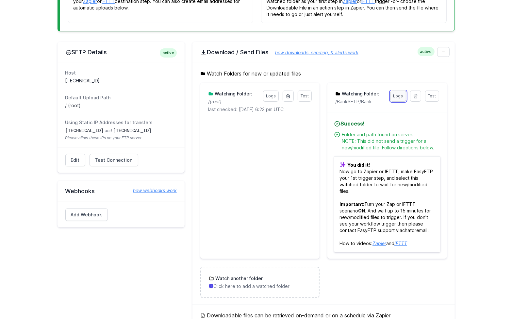
click at [403, 99] on link "Logs" at bounding box center [399, 96] width 16 height 11
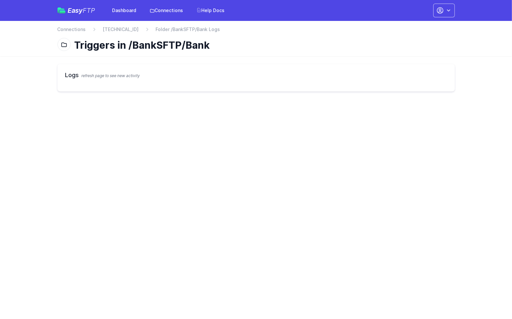
click at [114, 77] on span "refresh page to see new activity" at bounding box center [111, 75] width 59 height 5
click at [64, 44] on icon at bounding box center [64, 45] width 7 height 7
click at [132, 28] on link "[TECHNICAL_ID]" at bounding box center [121, 29] width 36 height 7
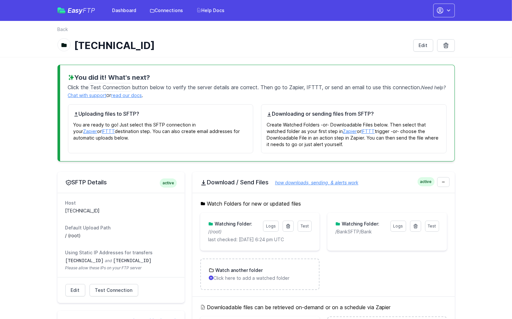
click at [404, 274] on ul "Test Logs Watching Folder: / (root) last checked: 10/2/2025 6:24 pm UTC Results…" at bounding box center [323, 251] width 247 height 77
click at [393, 227] on link "Logs" at bounding box center [399, 226] width 16 height 11
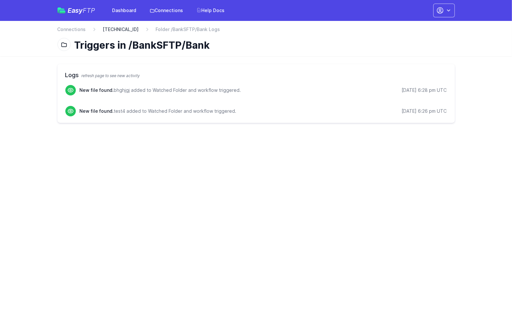
click at [119, 27] on link "[TECHNICAL_ID]" at bounding box center [121, 29] width 36 height 7
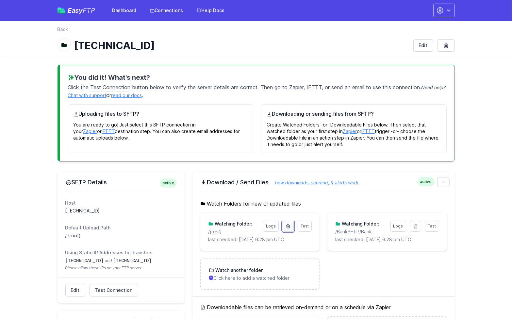
click at [287, 227] on icon at bounding box center [288, 226] width 5 height 5
